Goal: Task Accomplishment & Management: Use online tool/utility

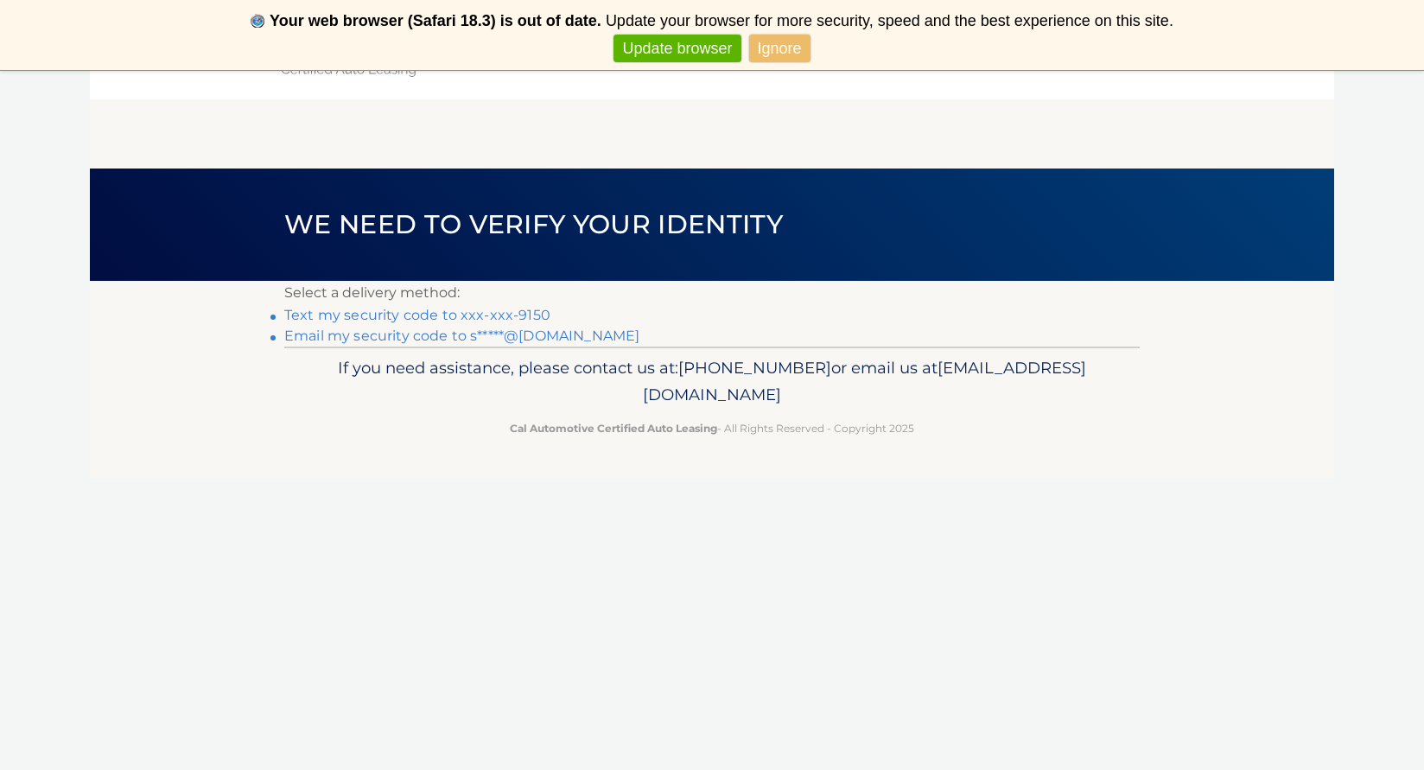
click at [533, 313] on link "Text my security code to xxx-xxx-9150" at bounding box center [417, 315] width 266 height 16
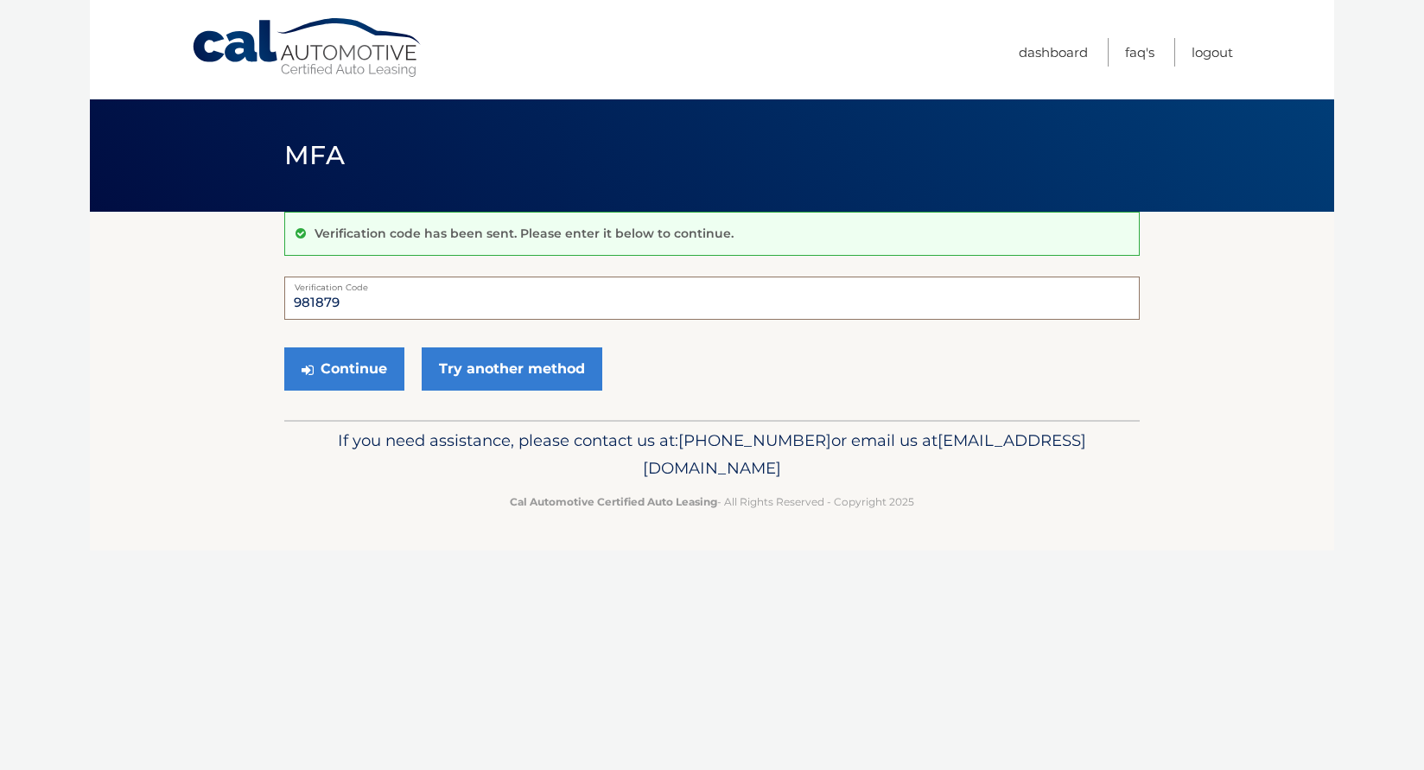
type input "981879"
click at [344, 368] on button "Continue" at bounding box center [344, 368] width 120 height 43
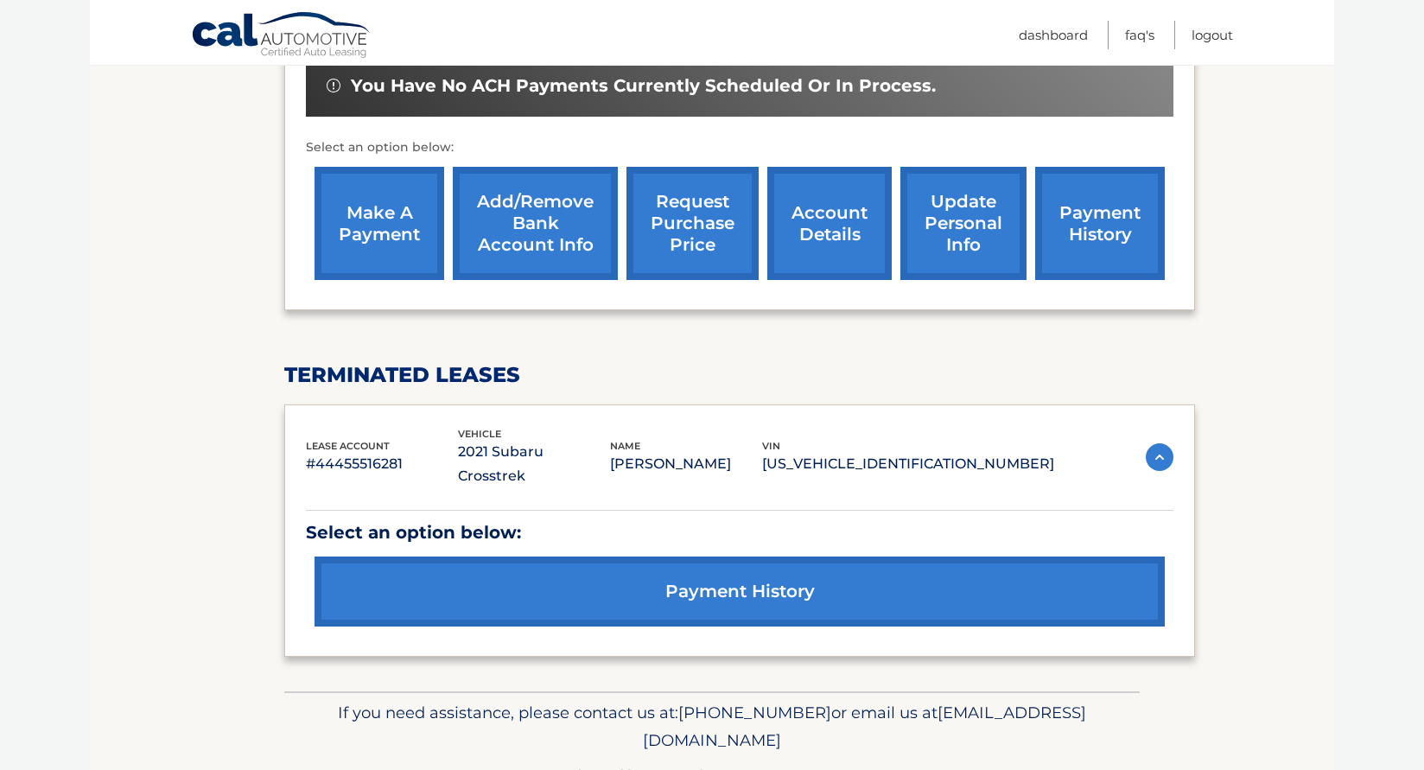
scroll to position [577, 0]
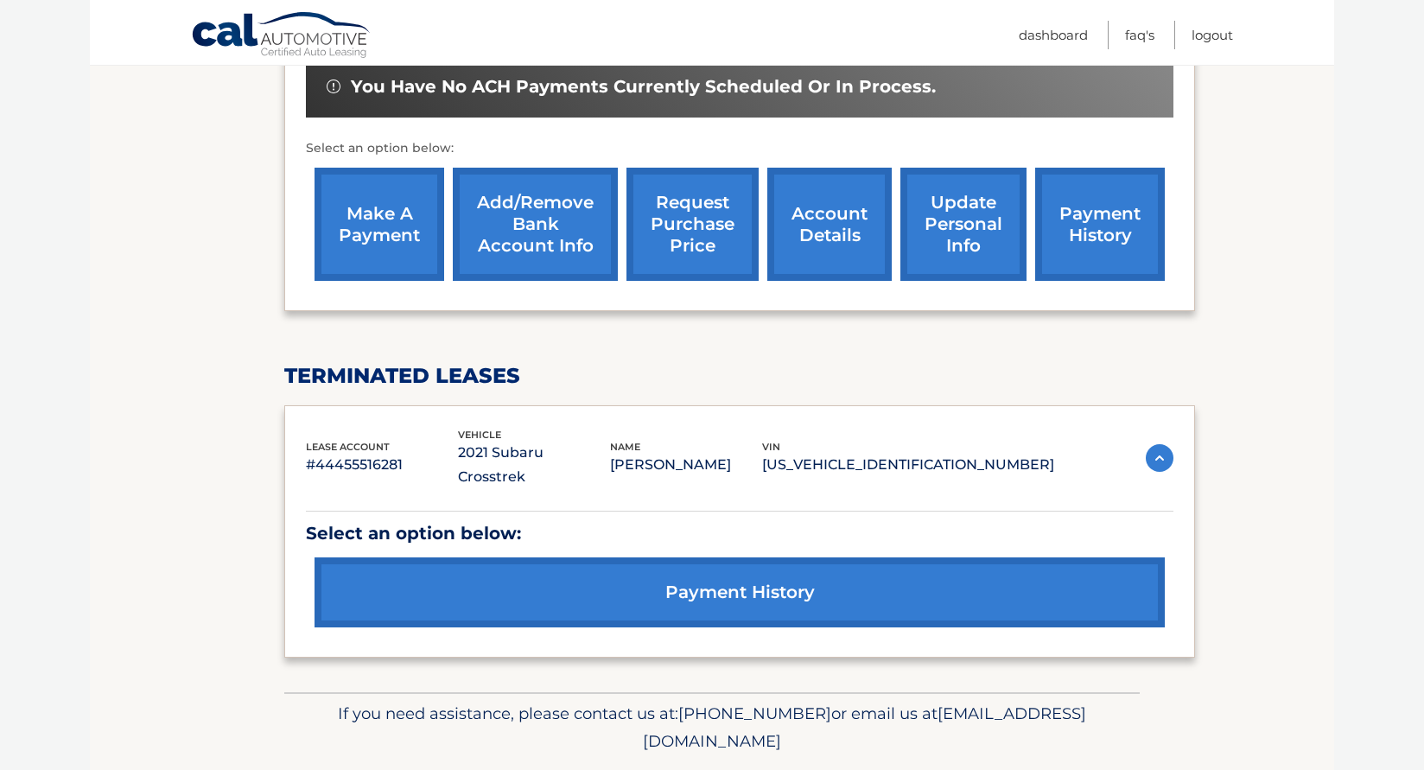
click at [385, 181] on link "make a payment" at bounding box center [380, 224] width 130 height 113
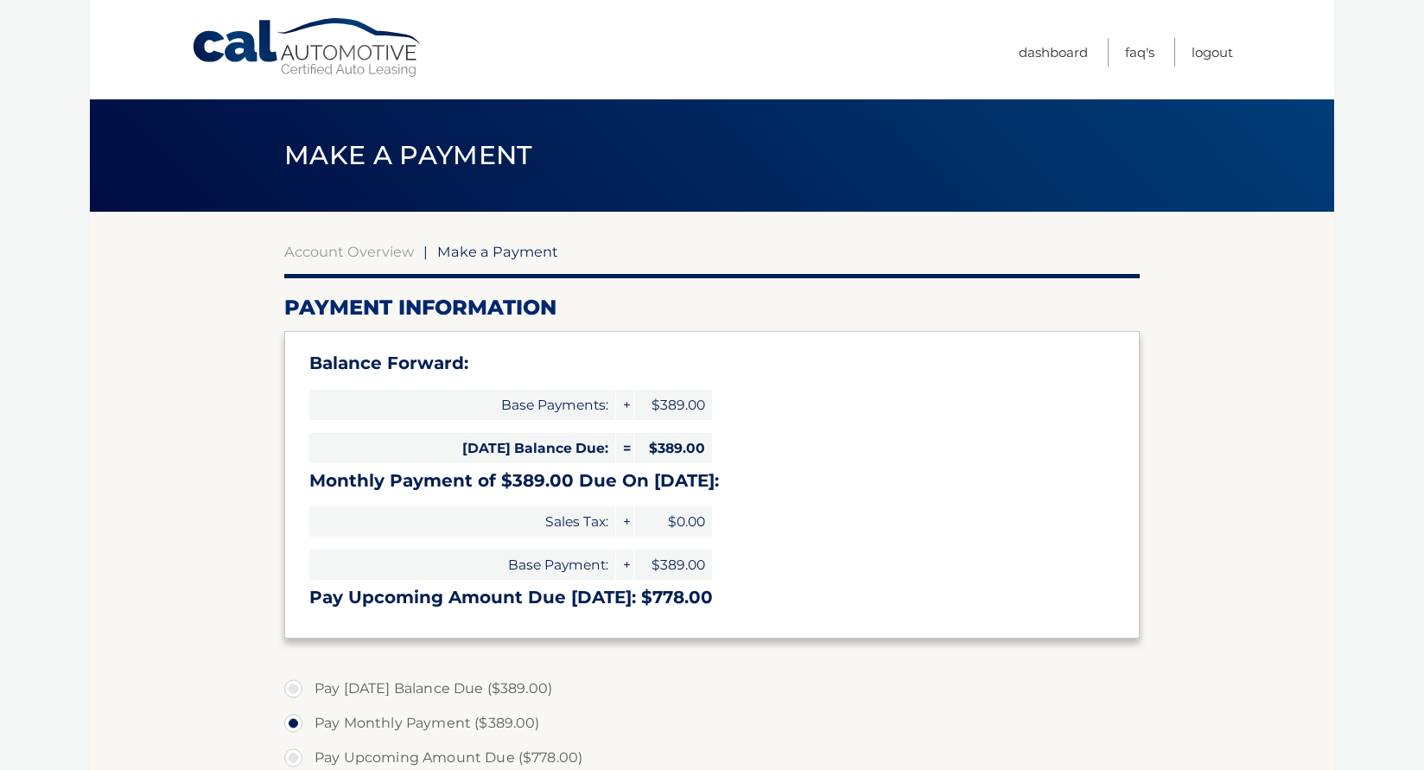
select select "ZDY0ZDQ2OWQtYjg2YS00N2E1LWFiMjUtYThkNDkwNzRlYWZl"
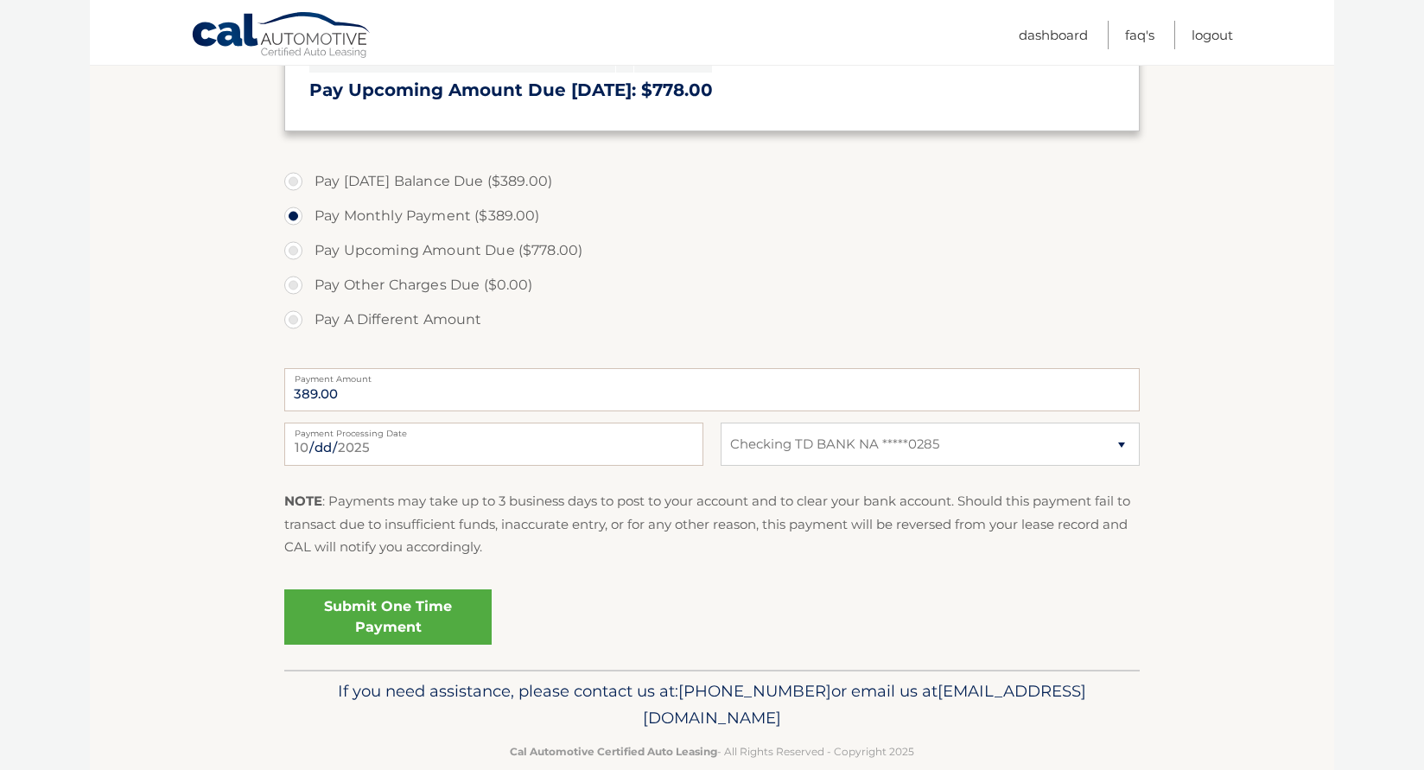
scroll to position [508, 0]
click at [391, 609] on link "Submit One Time Payment" at bounding box center [387, 616] width 207 height 55
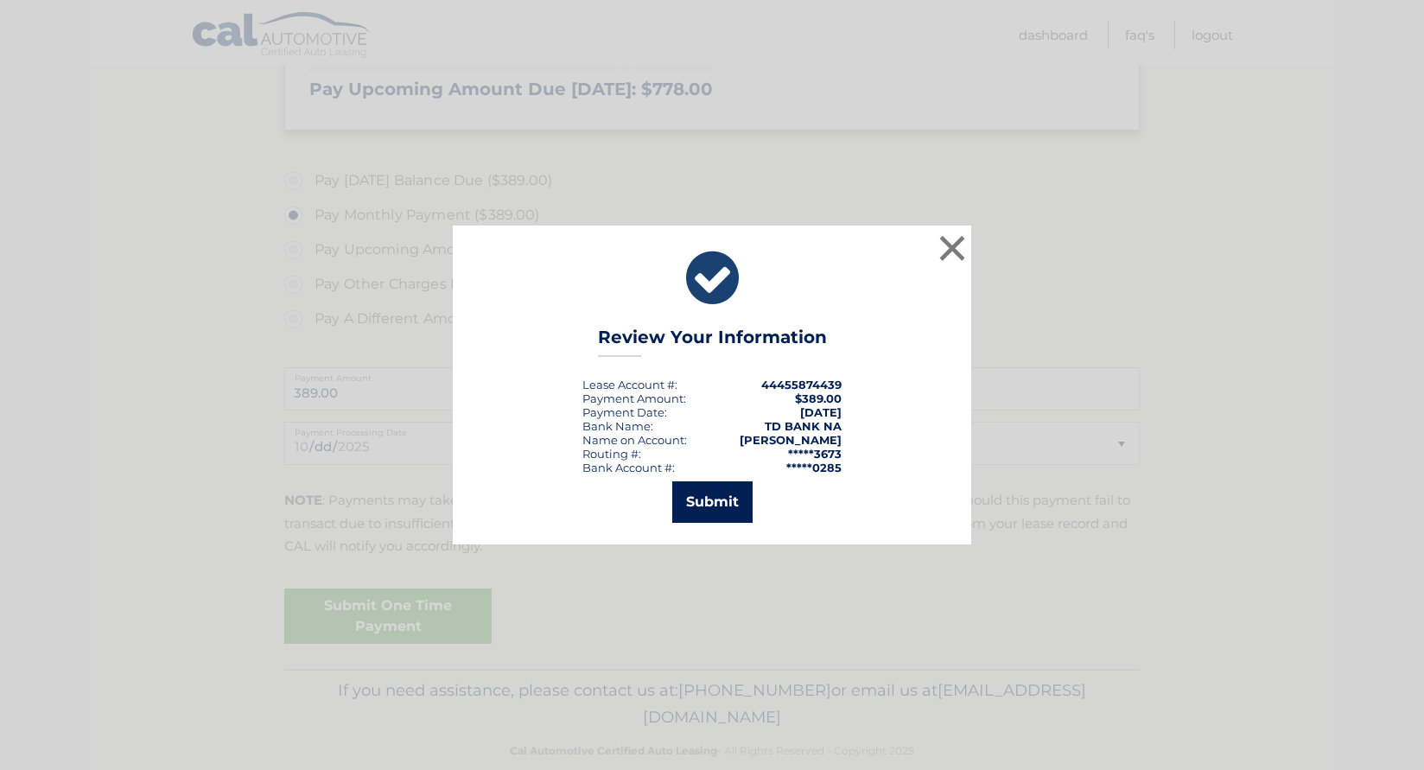
click at [716, 506] on button "Submit" at bounding box center [712, 501] width 80 height 41
